Goal: Task Accomplishment & Management: Complete application form

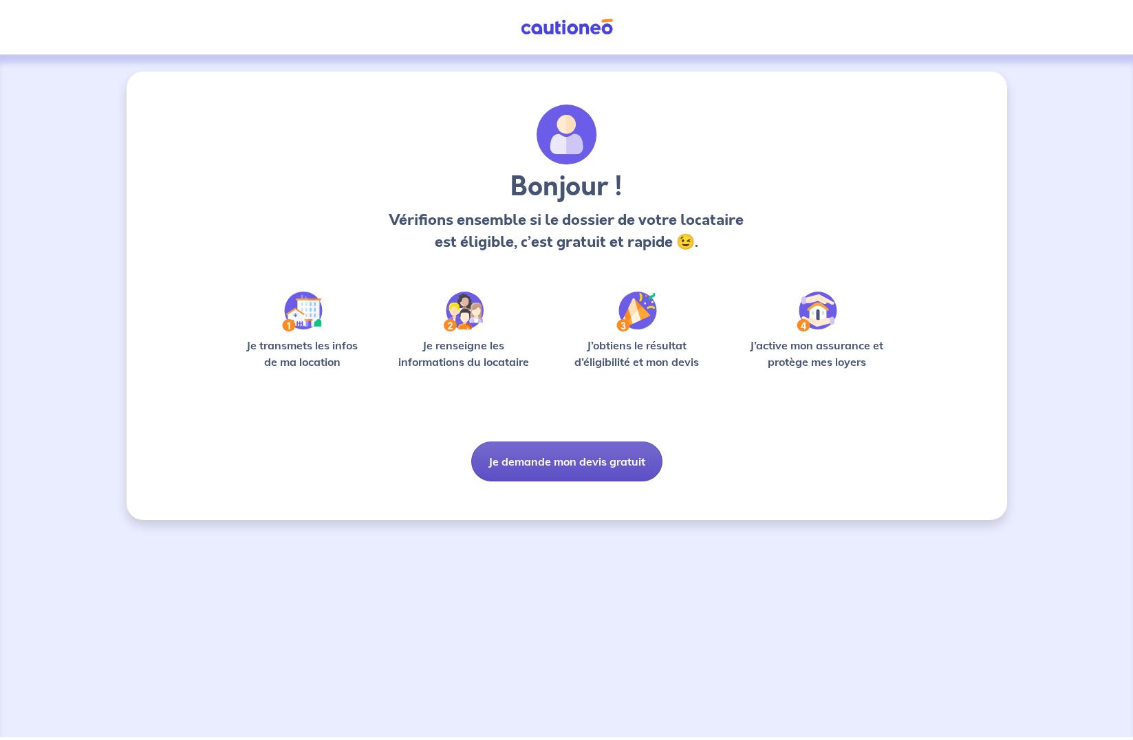
click at [569, 462] on button "Je demande mon devis gratuit" at bounding box center [566, 462] width 191 height 40
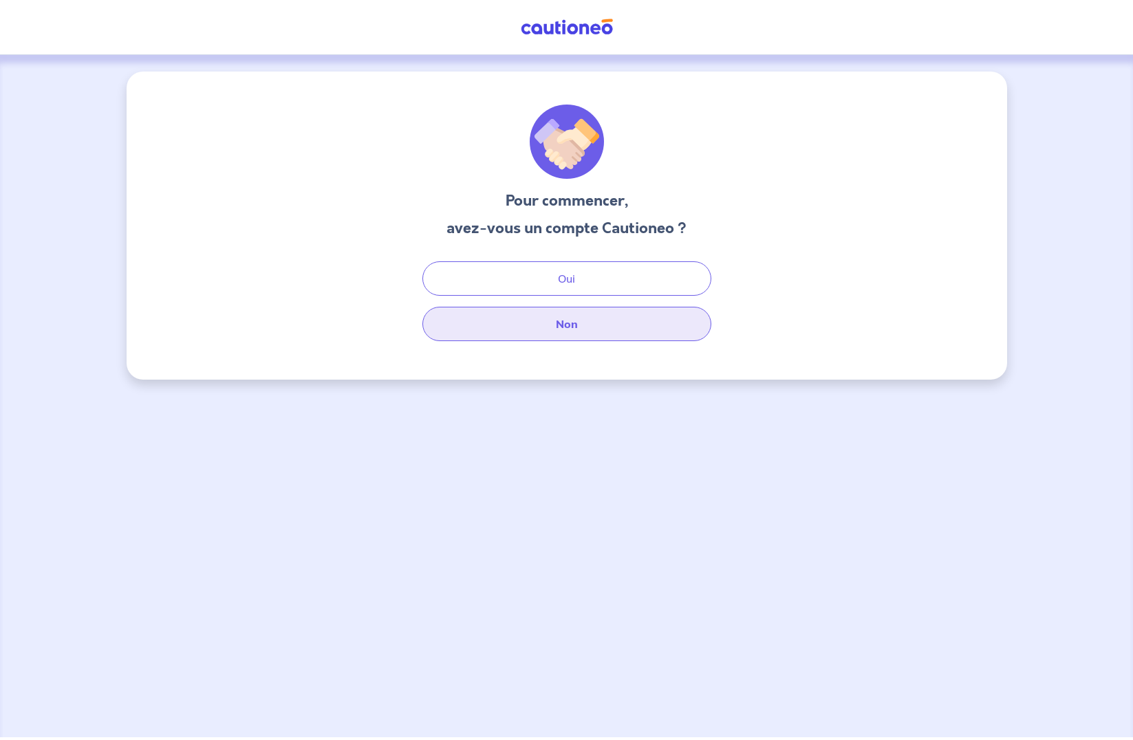
click at [559, 326] on button "Non" at bounding box center [566, 324] width 289 height 34
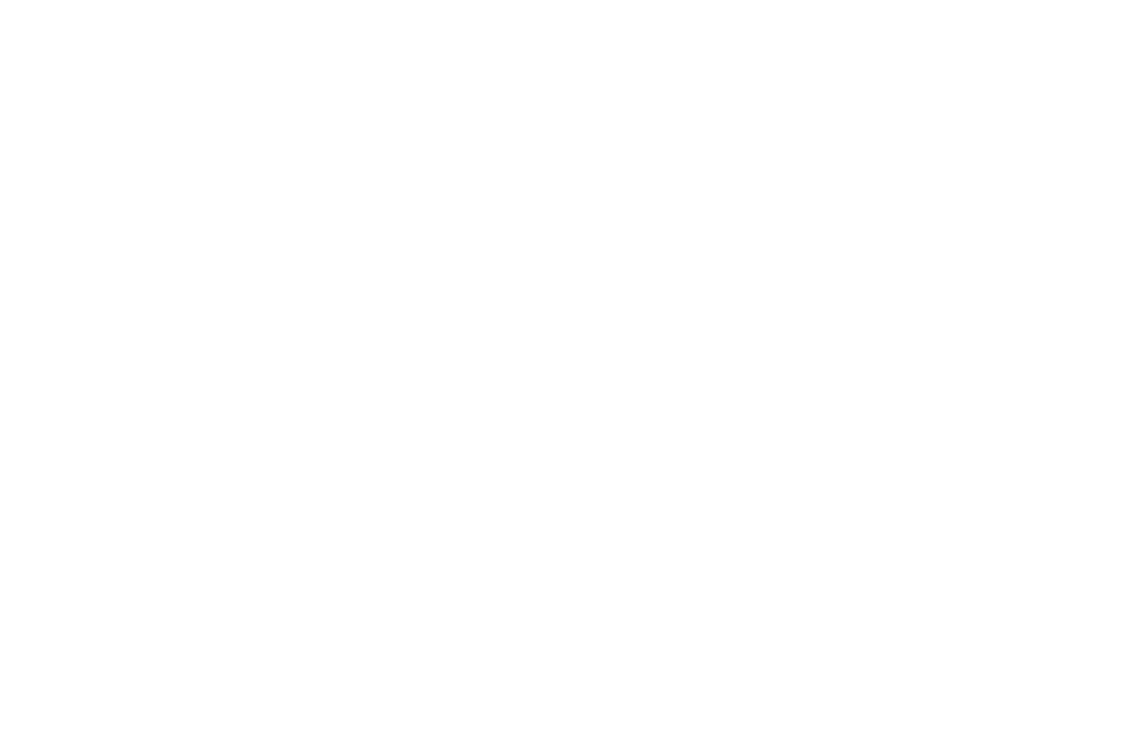
select select "FR"
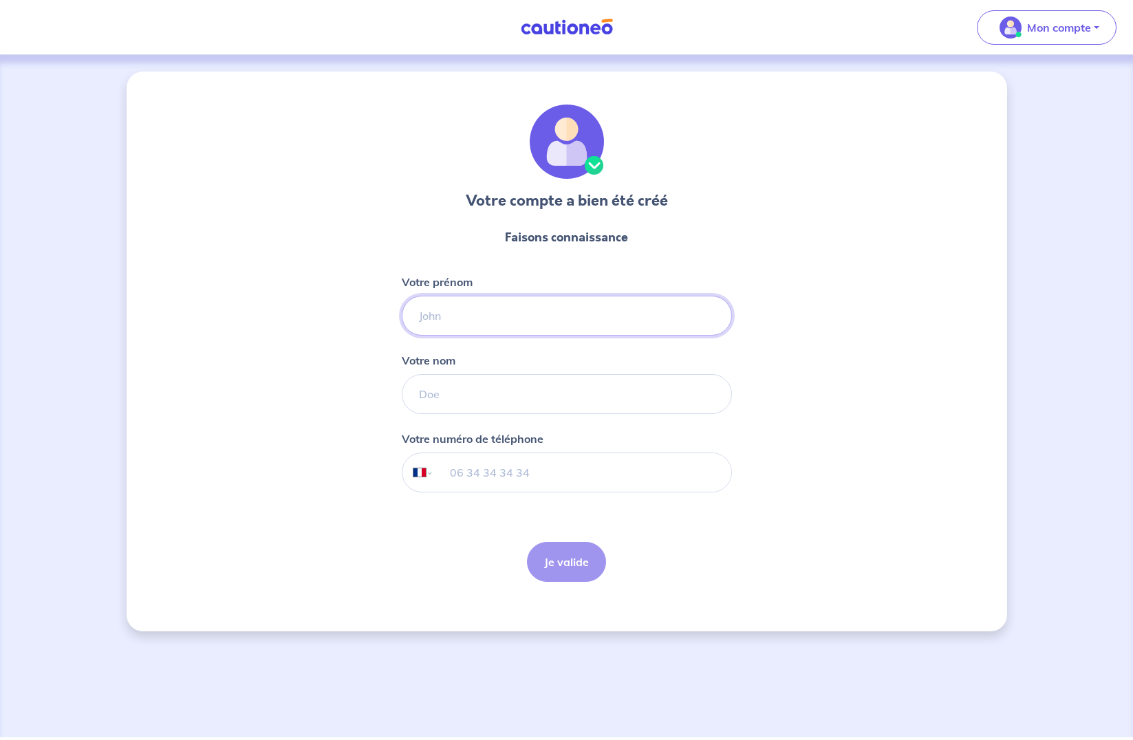
click at [482, 317] on input "Votre prénom" at bounding box center [567, 316] width 330 height 40
type input "sabino"
type input "[PERSON_NAME]"
click at [499, 471] on input "tel" at bounding box center [581, 472] width 297 height 39
type input "06 52 94 28 79"
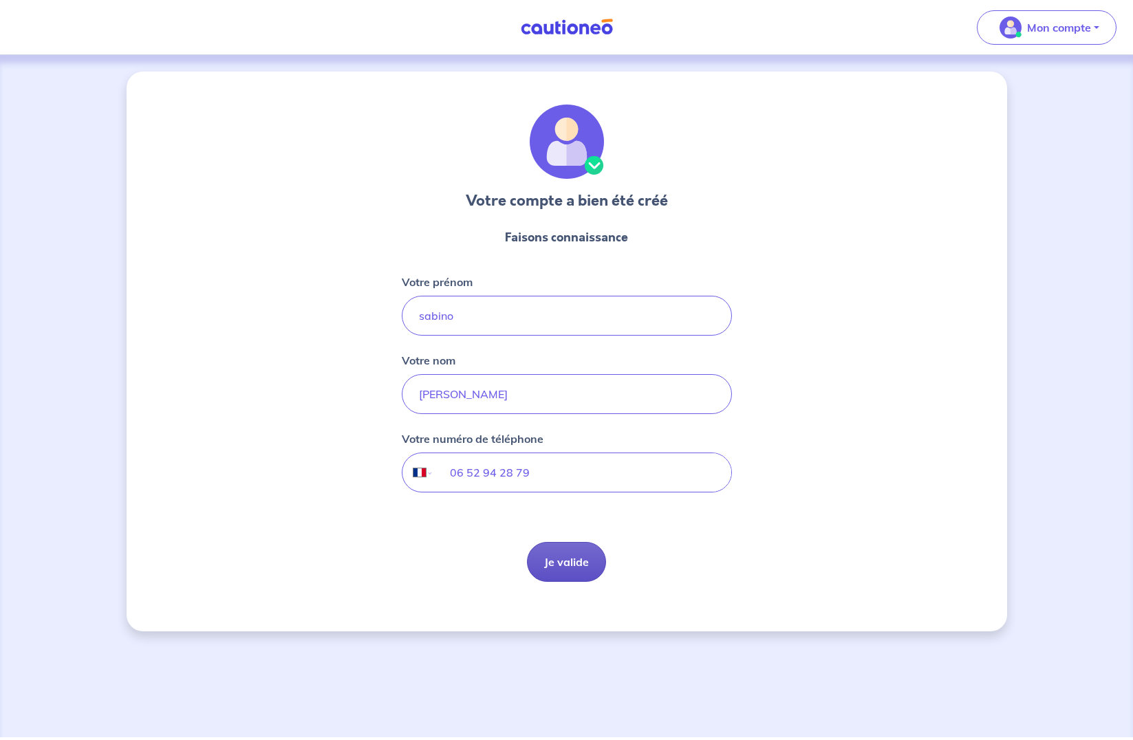
click at [566, 568] on button "Je valide" at bounding box center [566, 562] width 79 height 40
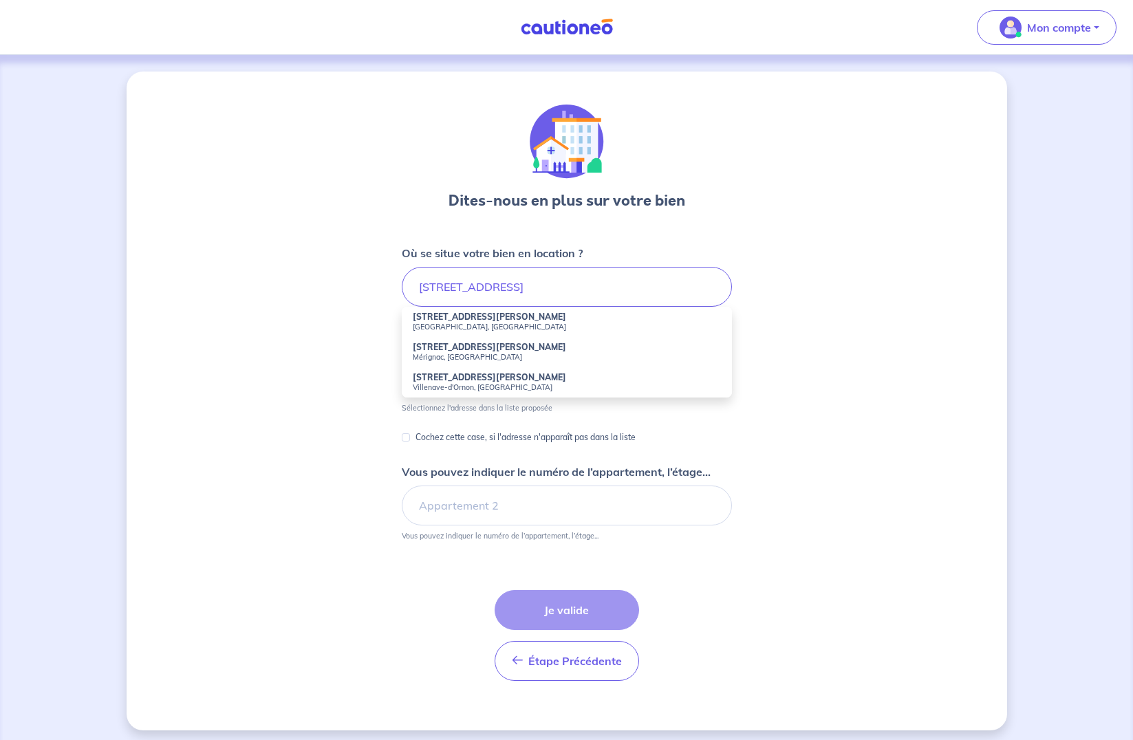
click at [436, 323] on small "[GEOGRAPHIC_DATA], [GEOGRAPHIC_DATA]" at bounding box center [567, 327] width 308 height 10
type input "[STREET_ADDRESS][PERSON_NAME]"
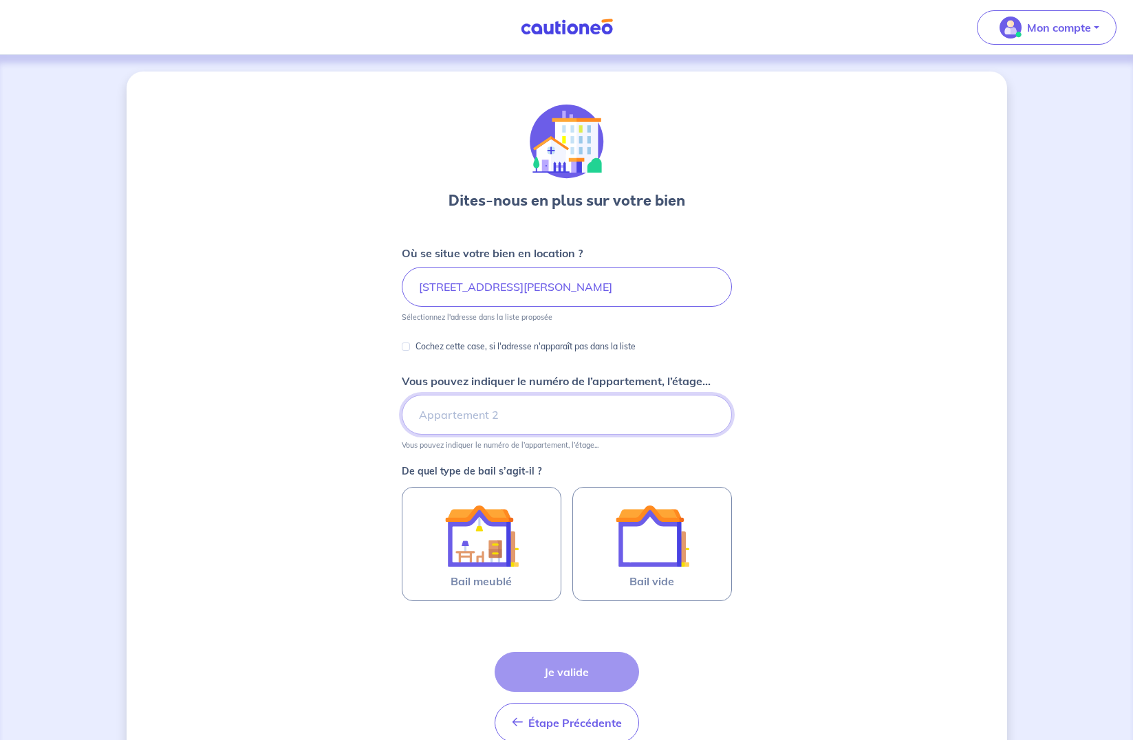
click at [458, 416] on input "Vous pouvez indiquer le numéro de l’appartement, l’étage..." at bounding box center [567, 415] width 330 height 40
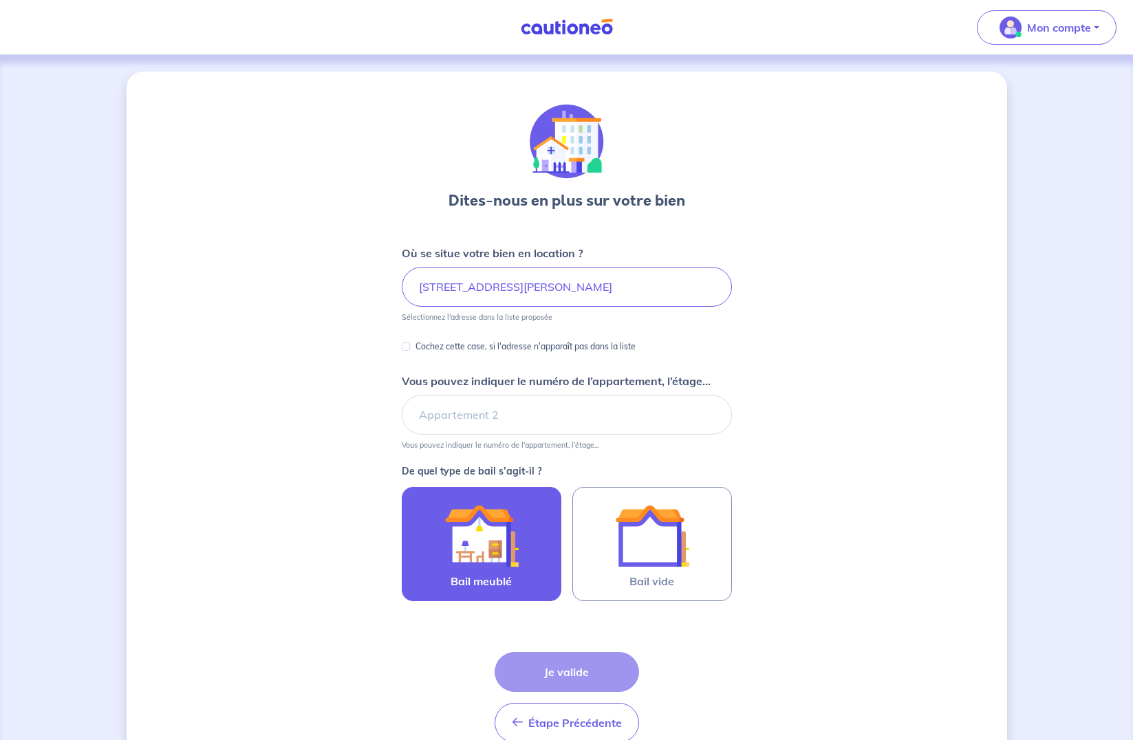
click at [491, 552] on img at bounding box center [481, 536] width 74 height 74
click at [0, 0] on input "Bail meublé" at bounding box center [0, 0] width 0 height 0
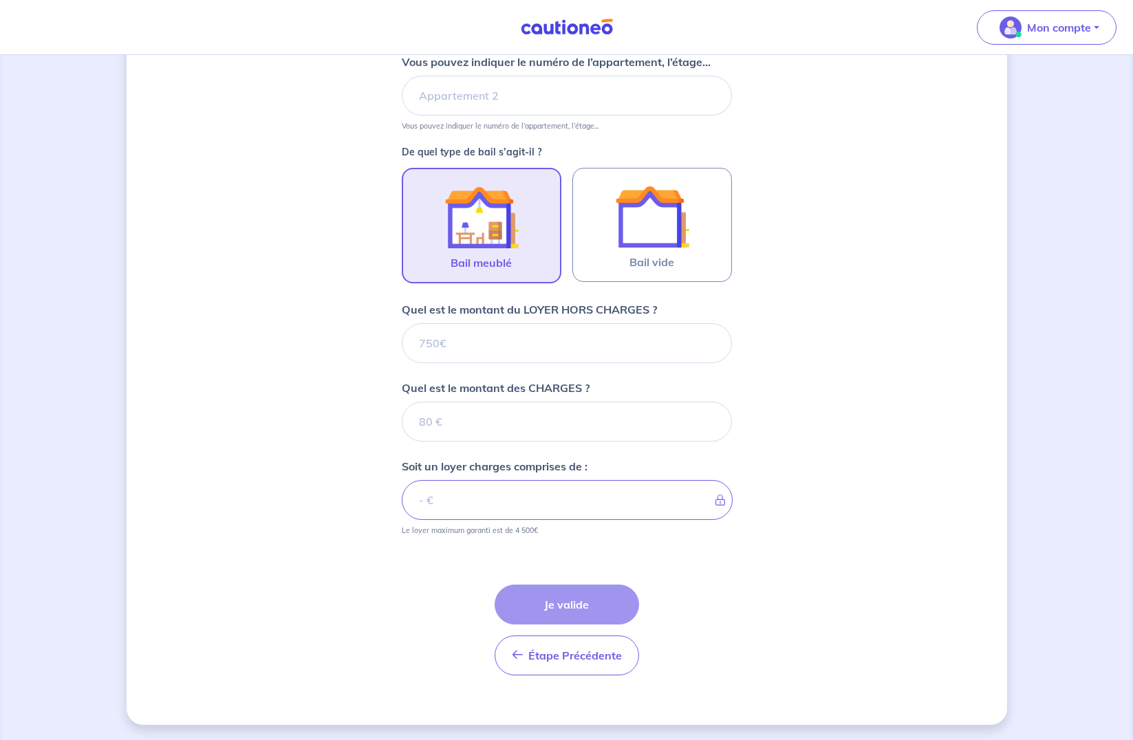
click at [466, 413] on div "Quel est le montant des CHARGES ?" at bounding box center [567, 411] width 330 height 62
click at [453, 96] on input "Vous pouvez indiquer le numéro de l’appartement, l’étage..." at bounding box center [567, 94] width 330 height 40
type input "MAISON"
click at [484, 340] on input "Quel est le montant du LOYER HORS CHARGES ?" at bounding box center [567, 342] width 330 height 40
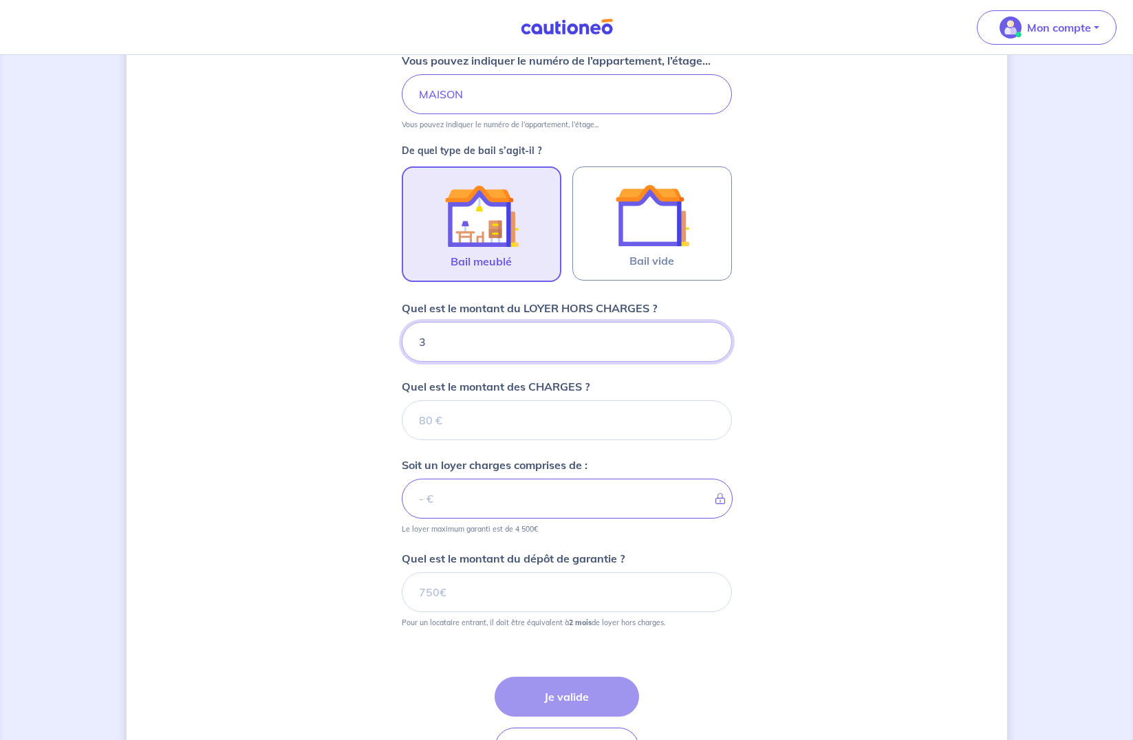
type input "37"
type input "370"
type input "3700"
click at [484, 420] on input "Quel est le montant des CHARGES ?" at bounding box center [567, 420] width 330 height 40
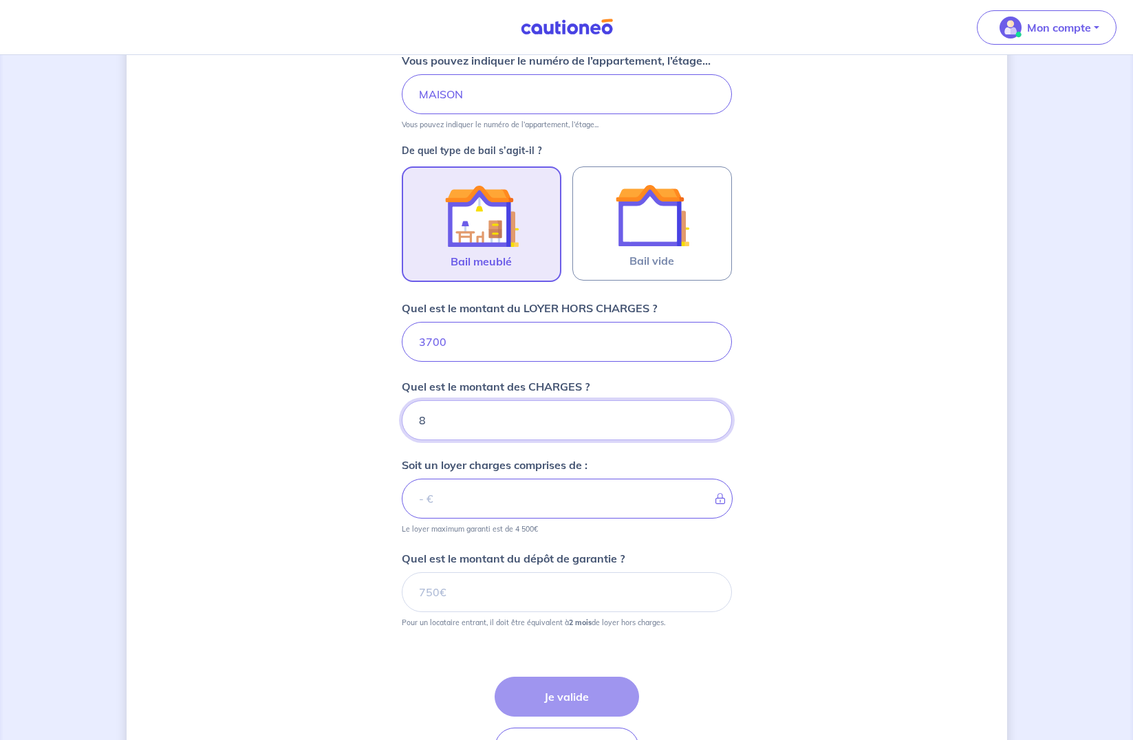
type input "80"
type input "3780"
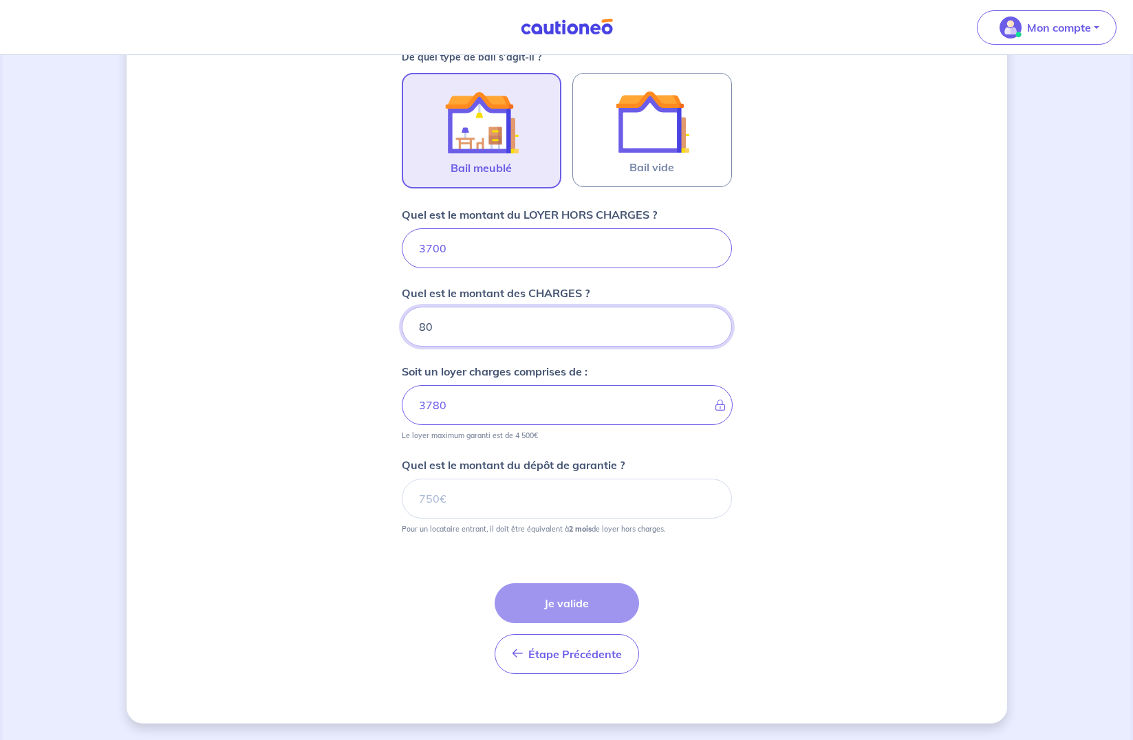
scroll to position [414, 0]
type input "80"
click at [468, 498] on input "Quel est le montant du dépôt de garantie ?" at bounding box center [567, 499] width 330 height 40
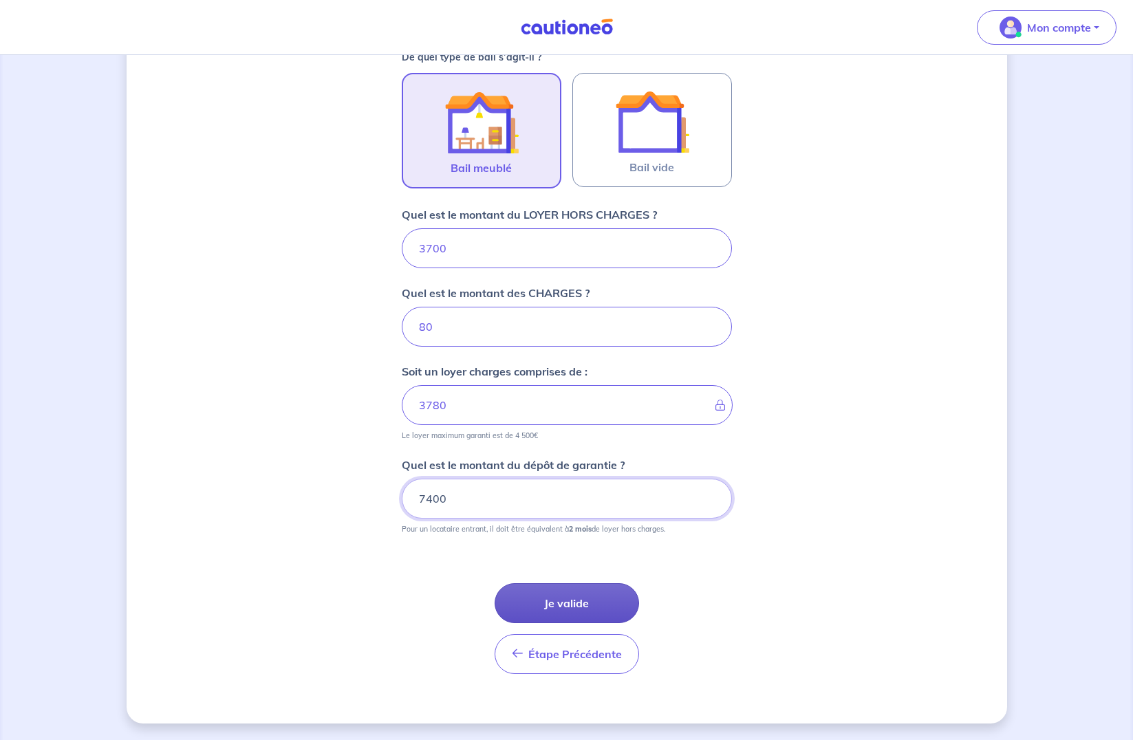
type input "7400"
click at [561, 595] on button "Je valide" at bounding box center [567, 603] width 144 height 40
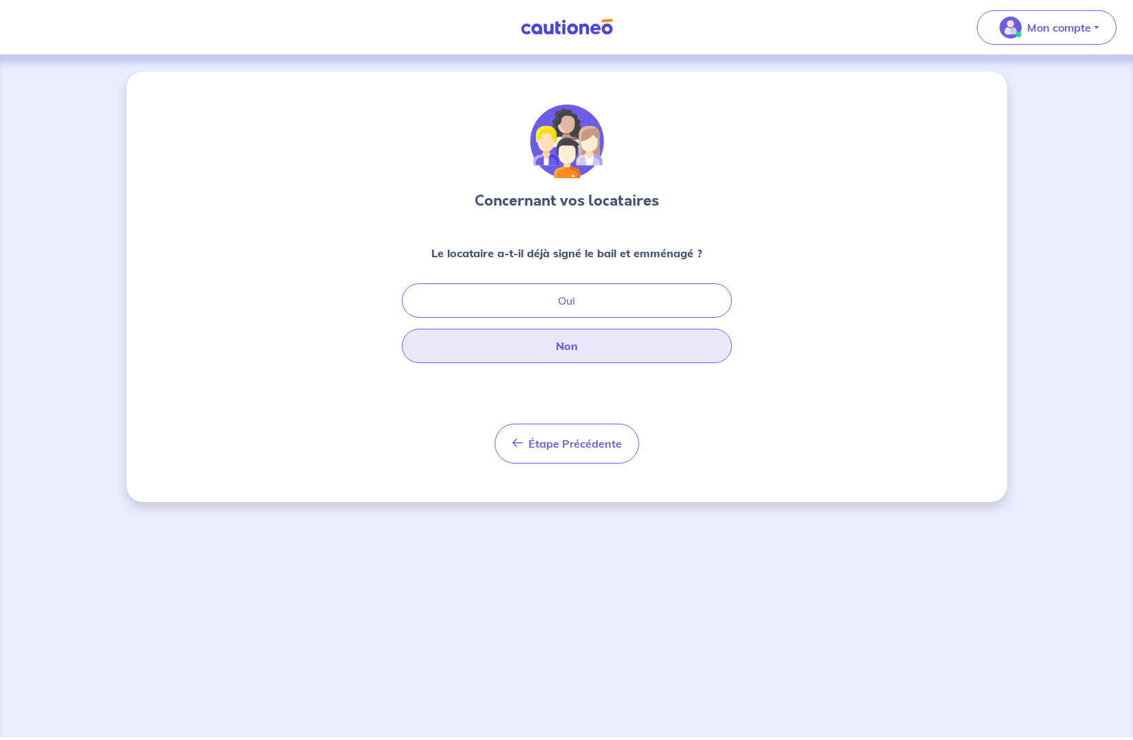
click at [584, 346] on button "Non" at bounding box center [567, 346] width 330 height 34
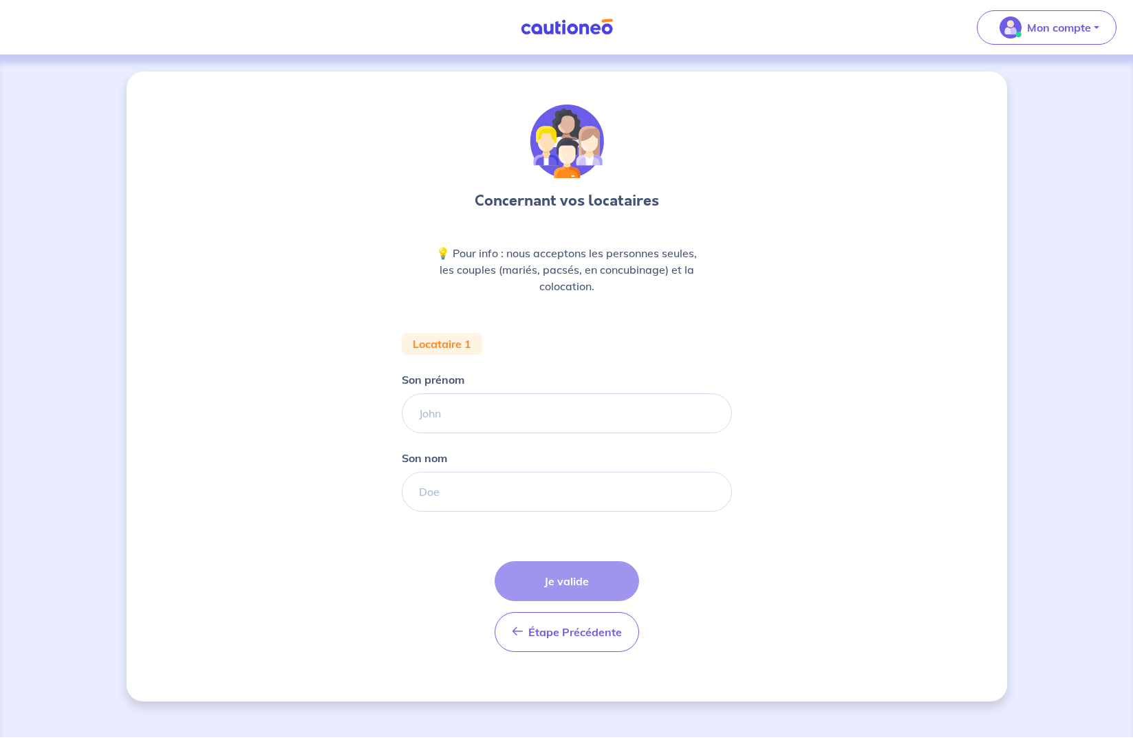
click at [559, 25] on img at bounding box center [566, 27] width 103 height 17
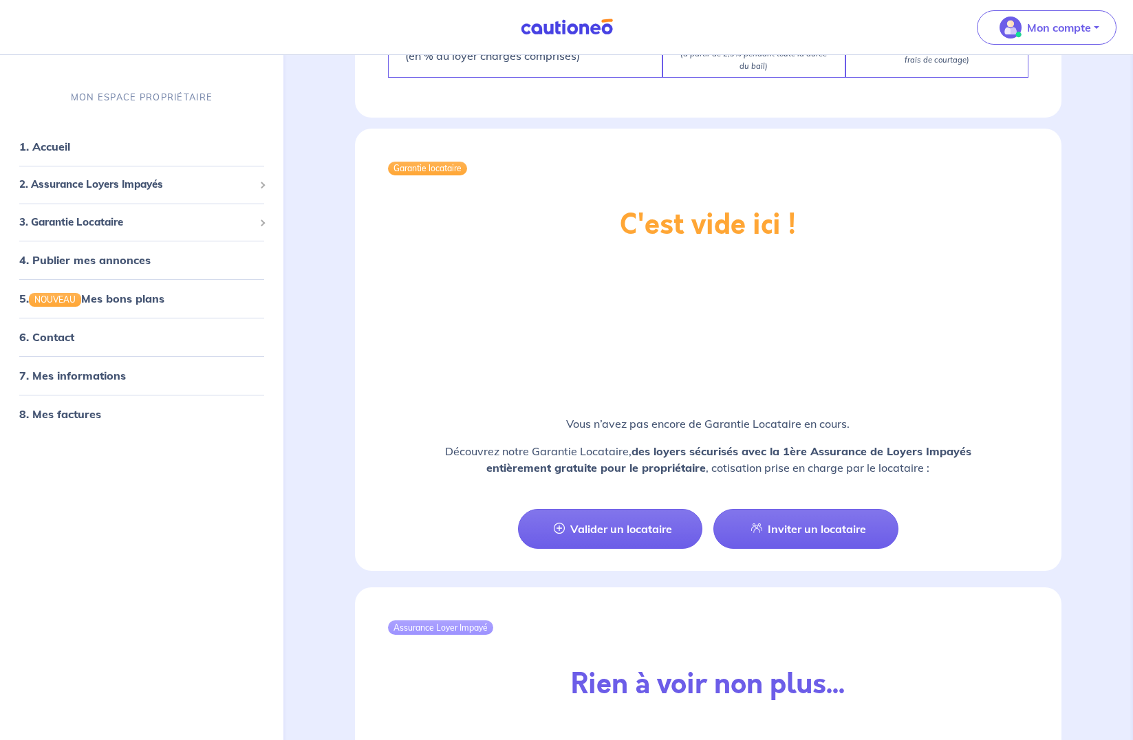
scroll to position [1051, 0]
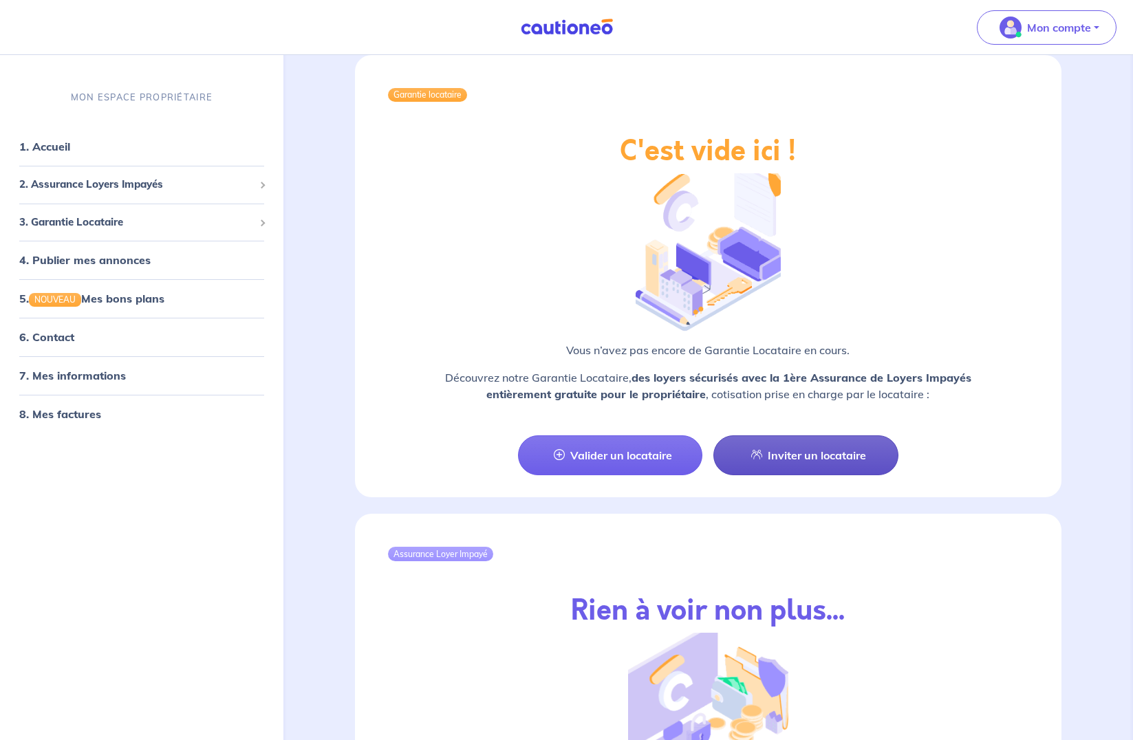
click at [807, 451] on link "Inviter un locataire" at bounding box center [805, 455] width 184 height 40
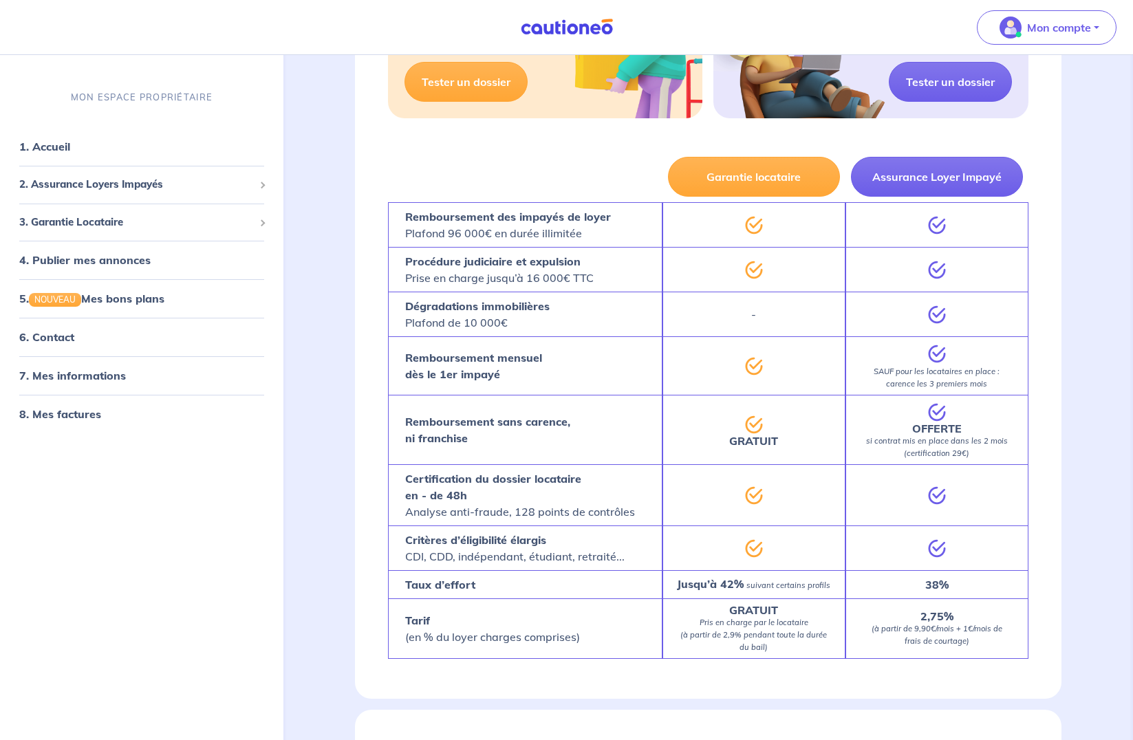
select select "FR"
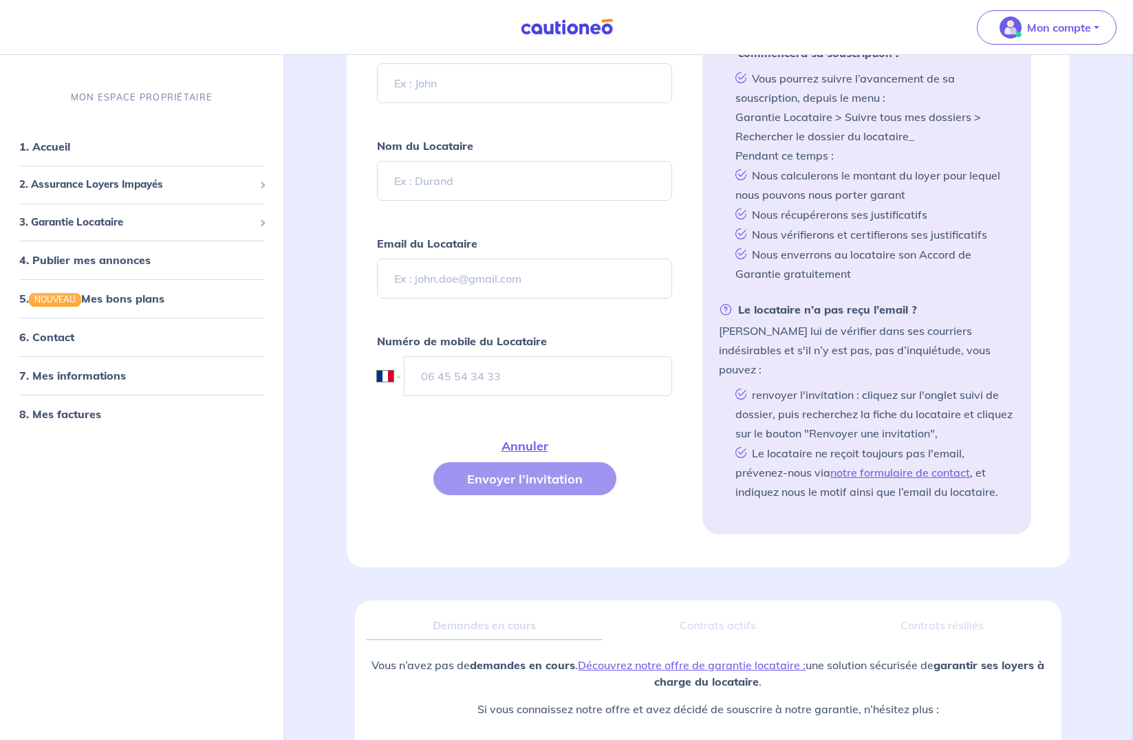
click at [687, 237] on div "En complétant ce formulaire, le locataire recevra un email avec un lien spécifi…" at bounding box center [541, 240] width 329 height 575
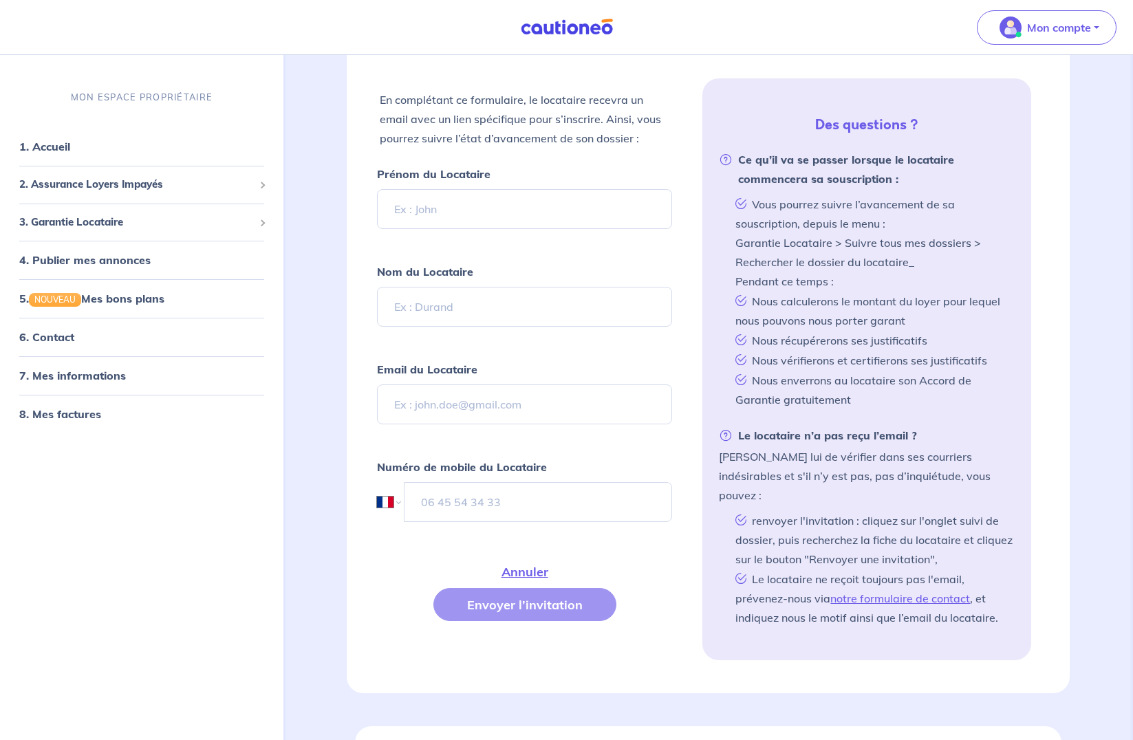
scroll to position [275, 0]
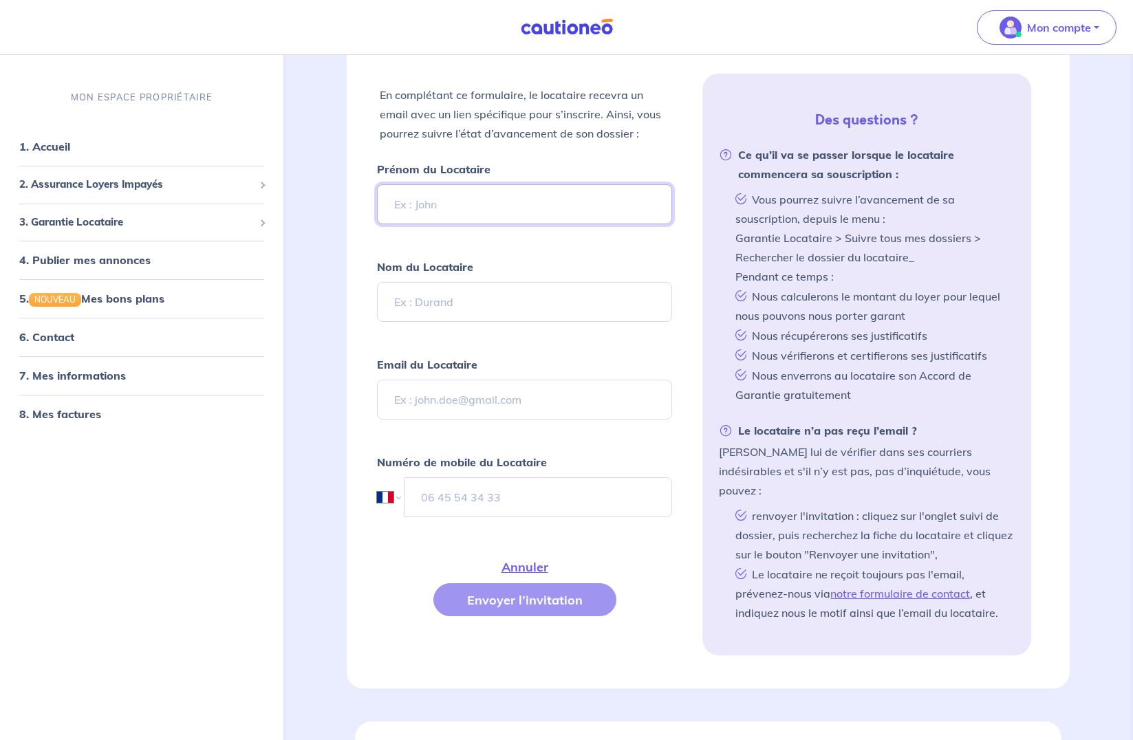
click at [416, 200] on input "Prénom du Locataire" at bounding box center [525, 204] width 296 height 40
click at [607, 309] on input "Nom du Locataire" at bounding box center [525, 302] width 296 height 40
click at [618, 403] on input "Email du Locataire" at bounding box center [525, 400] width 296 height 40
click at [621, 497] on input "tel" at bounding box center [539, 497] width 268 height 40
click at [433, 196] on input "Prénom du Locataire" at bounding box center [525, 204] width 296 height 40
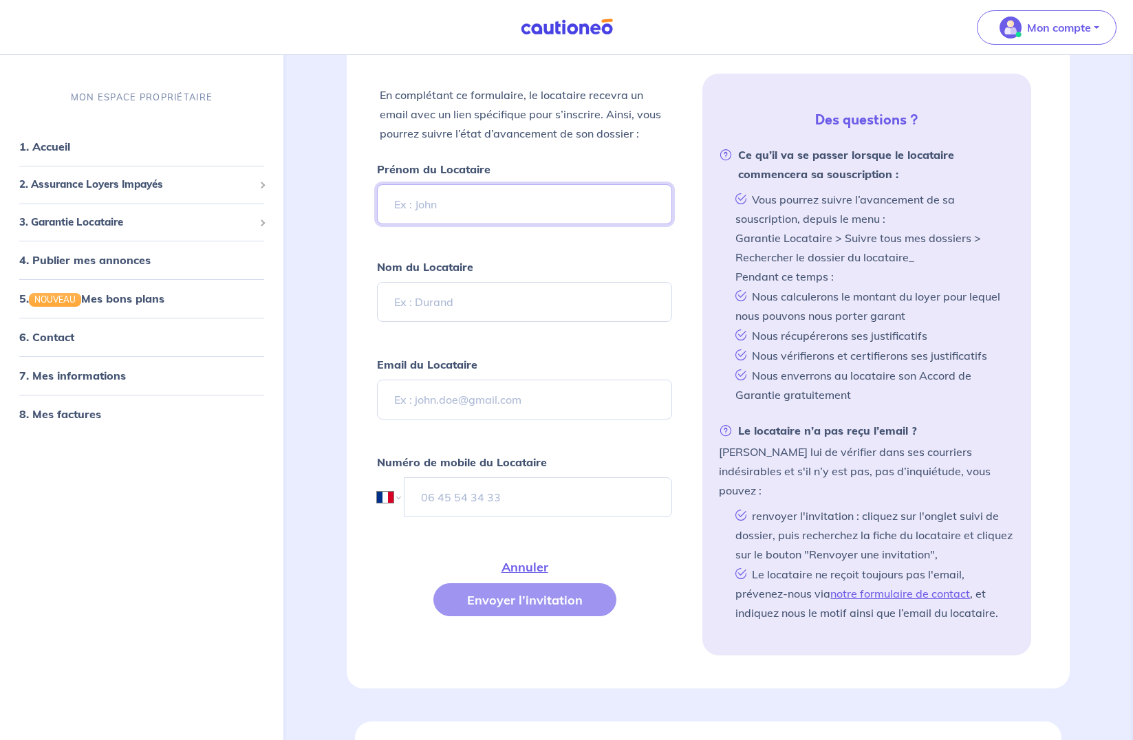
type input "sabino"
type input "[PERSON_NAME]"
click at [441, 389] on input "Email du Locataire" at bounding box center [525, 400] width 296 height 40
type input "[EMAIL_ADDRESS][DOMAIN_NAME]"
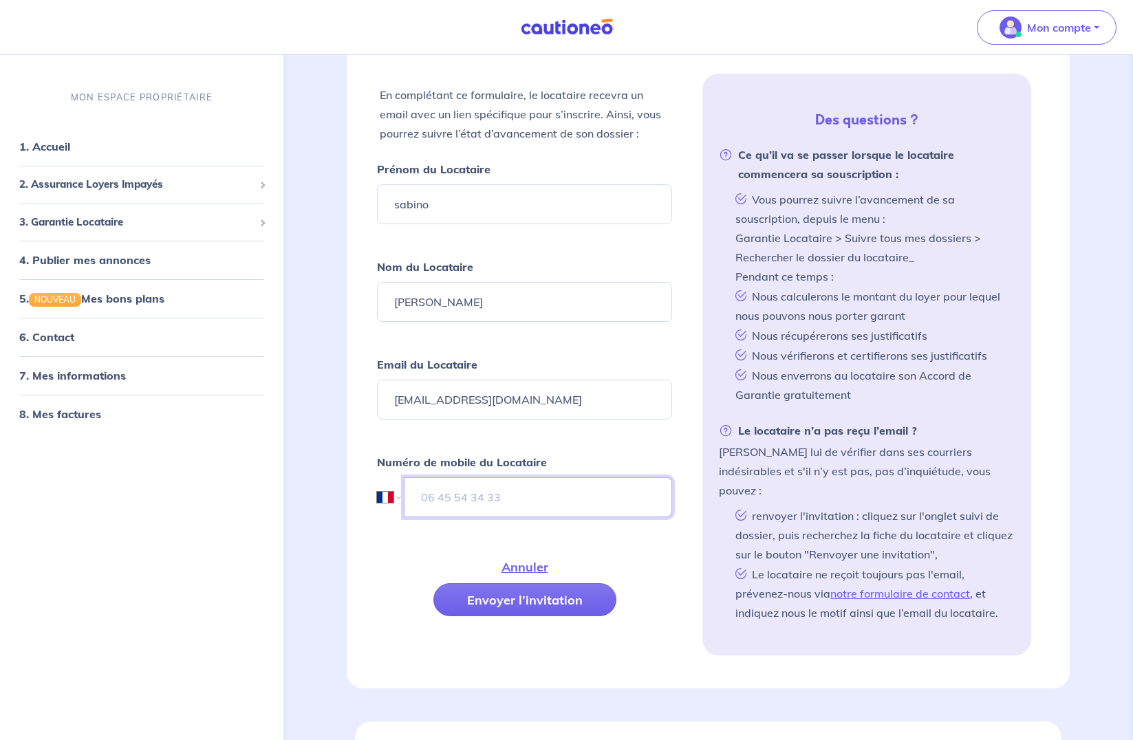
click at [449, 493] on input "tel" at bounding box center [538, 497] width 269 height 40
type input "06 52 94 28 79"
click at [539, 592] on button "Envoyer l’invitation" at bounding box center [524, 599] width 183 height 33
